Goal: Information Seeking & Learning: Learn about a topic

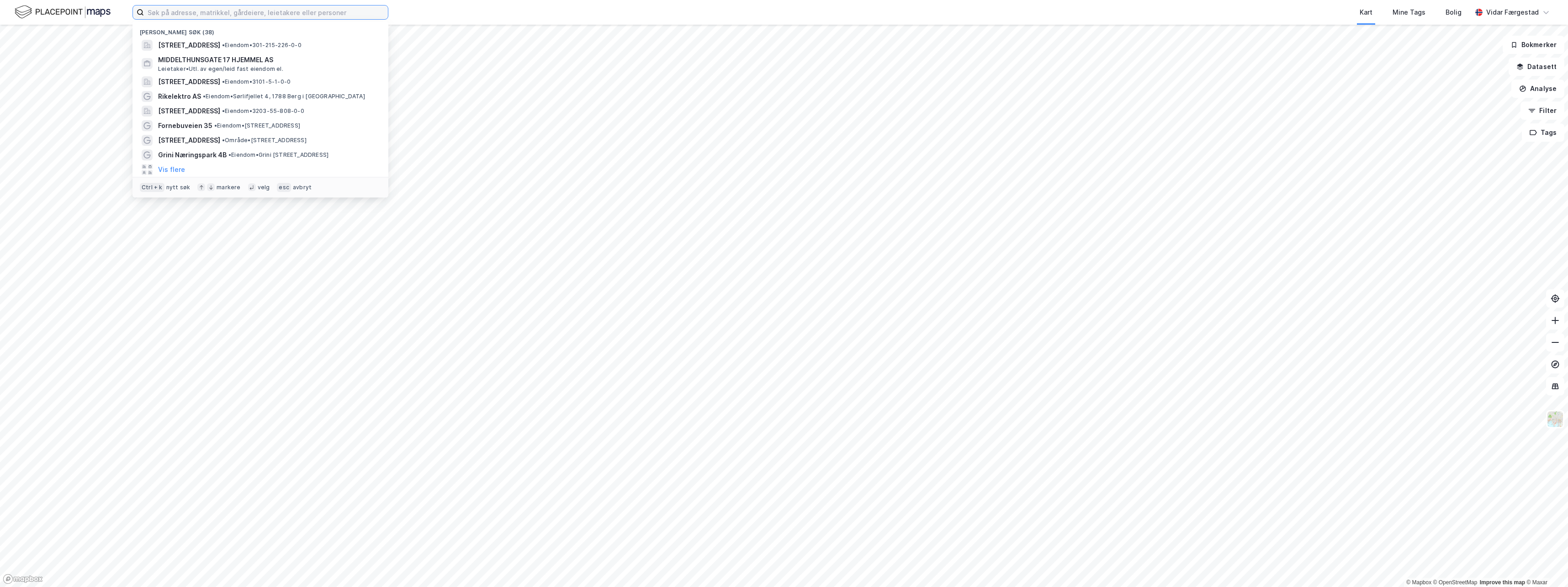
click at [360, 12] on input at bounding box center [265, 12] width 244 height 14
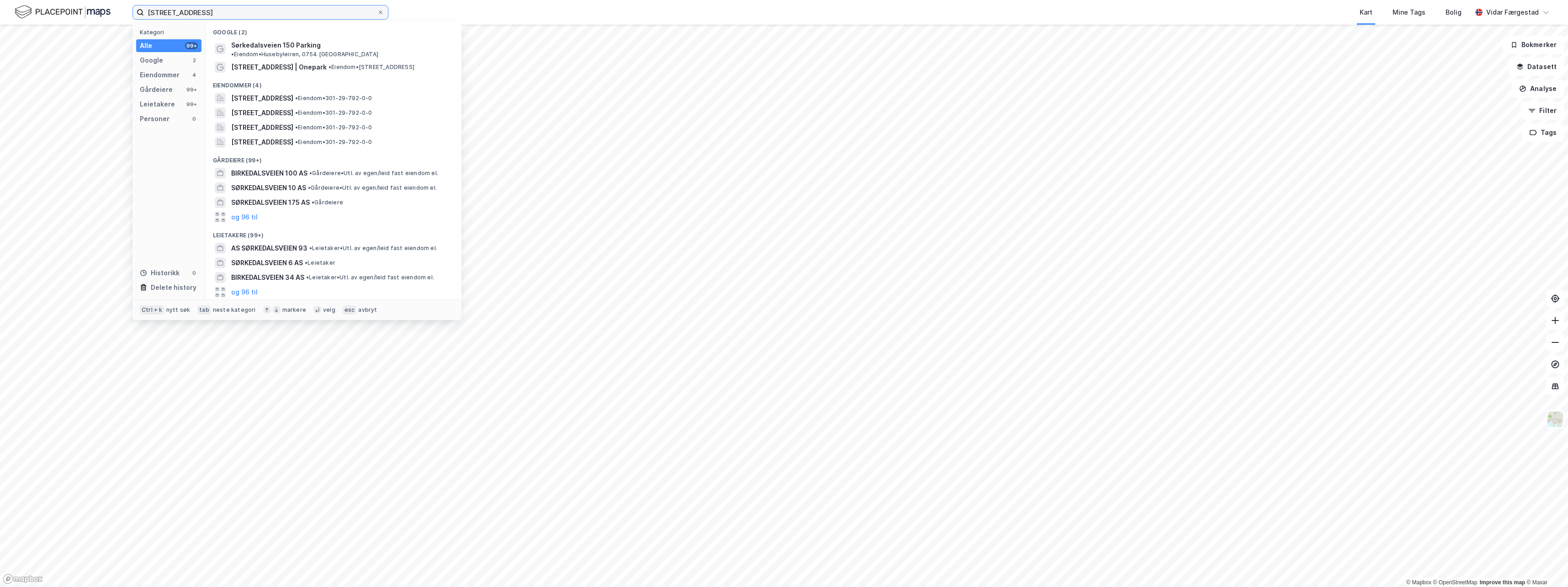
type input "[STREET_ADDRESS]"
click at [157, 71] on div "Eiendommer" at bounding box center [159, 75] width 40 height 11
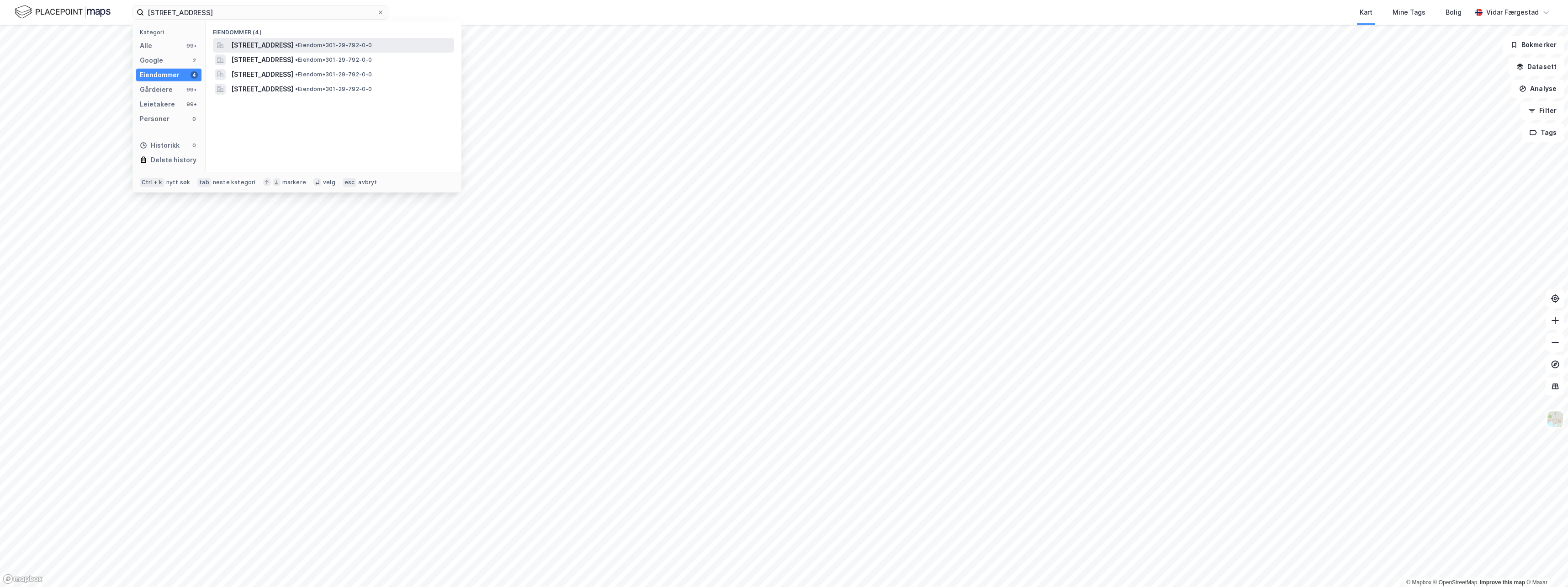
click at [262, 40] on span "[STREET_ADDRESS]" at bounding box center [262, 45] width 62 height 11
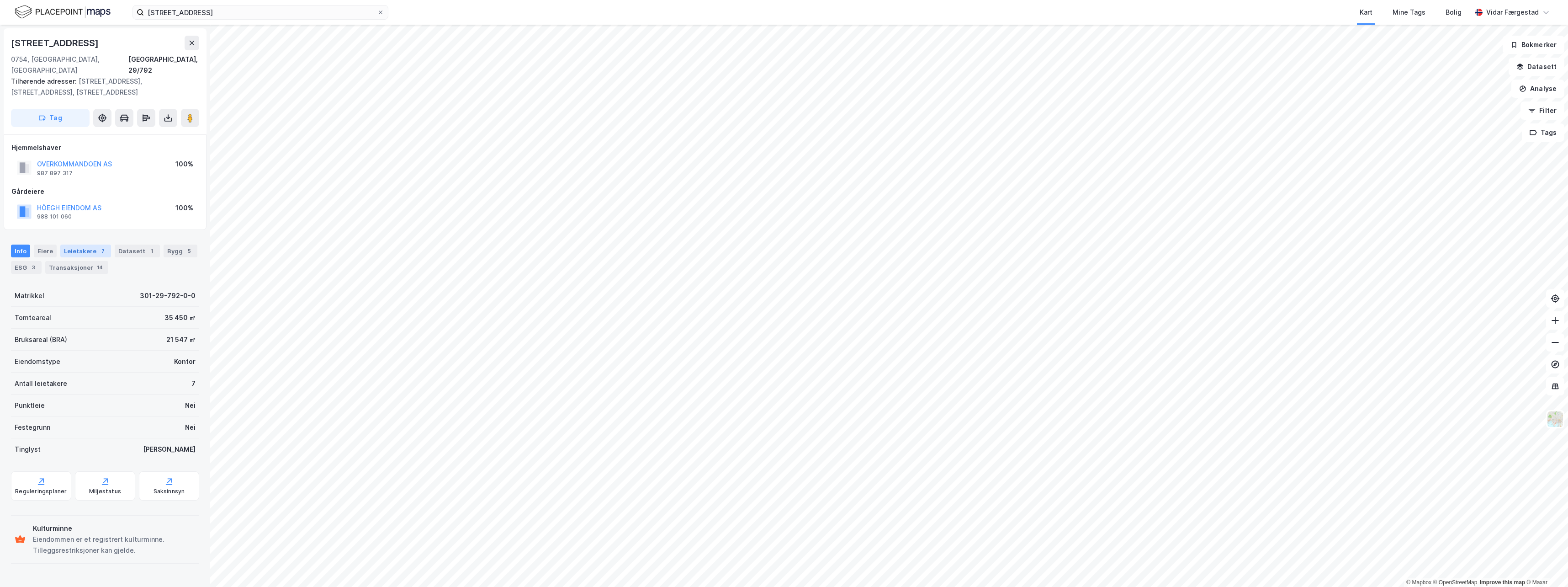
click at [81, 245] on div "Leietakere 7" at bounding box center [85, 251] width 51 height 13
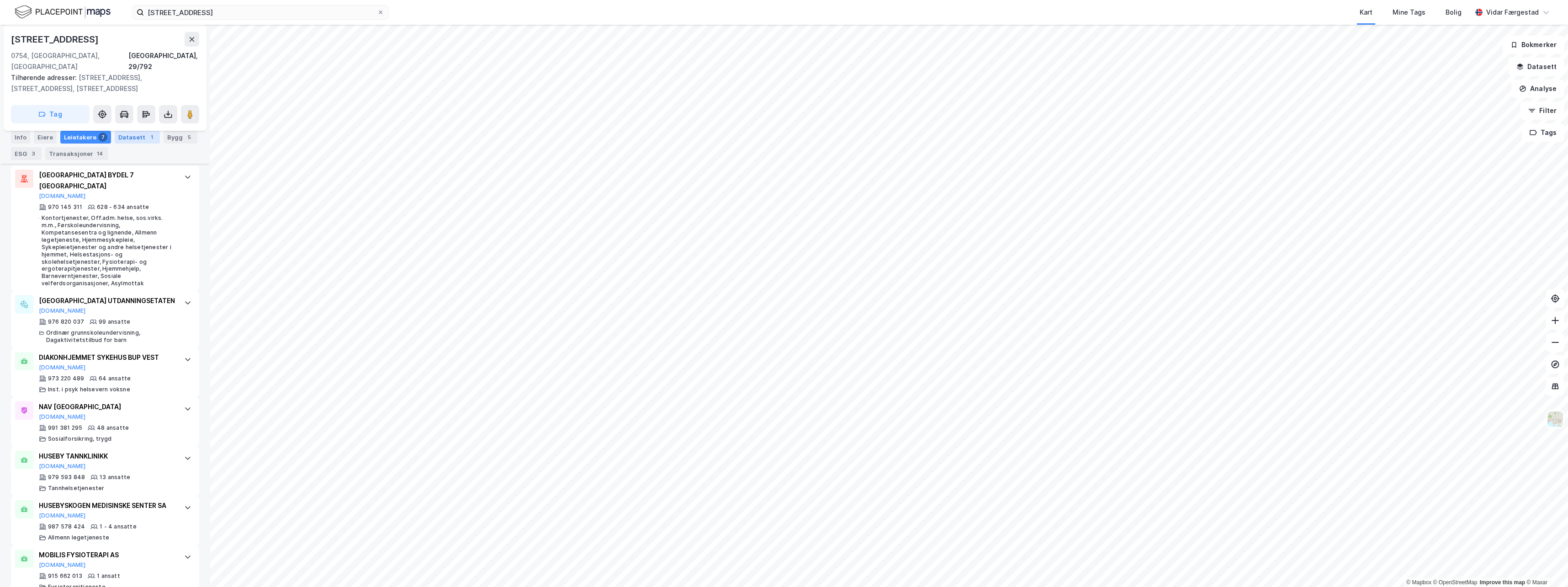
scroll to position [292, 0]
